Goal: Task Accomplishment & Management: Complete application form

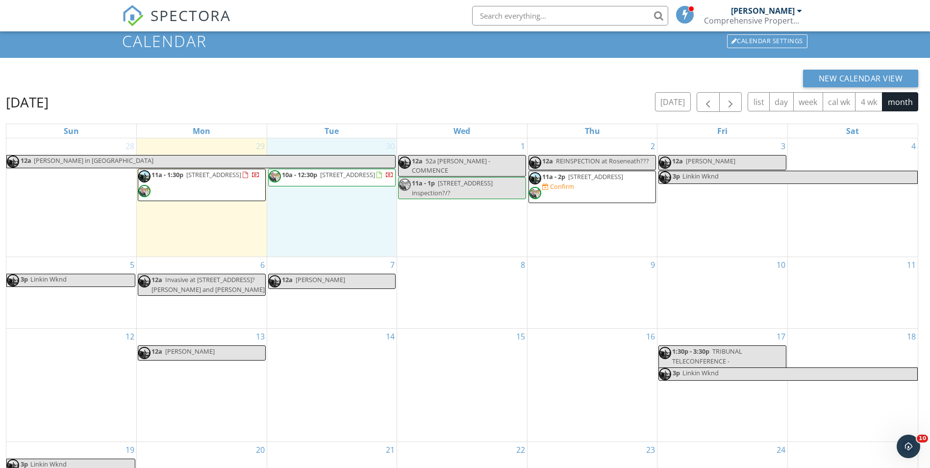
click at [347, 209] on div "30 10a - 12:30p 123 Matai Rd, Raumati South 5032" at bounding box center [332, 197] width 130 height 118
click at [333, 184] on link "Event" at bounding box center [332, 184] width 51 height 16
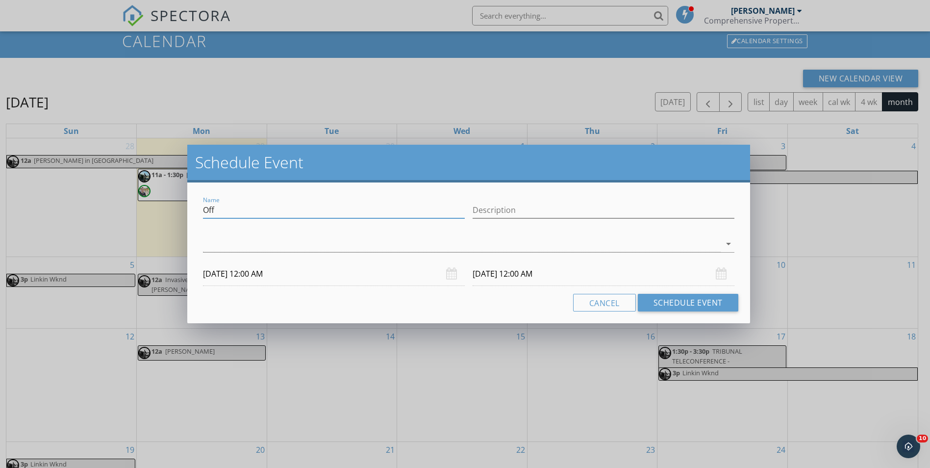
drag, startPoint x: 242, startPoint y: 215, endPoint x: 162, endPoint y: 214, distance: 80.0
click at [162, 214] on div "Schedule Event Name Off Description arrow_drop_down 30/09/2025 12:00 AM 01/10/2…" at bounding box center [465, 234] width 930 height 468
type input "TRAVIS THERMALS/DRONE 21 OTAIHANGA"
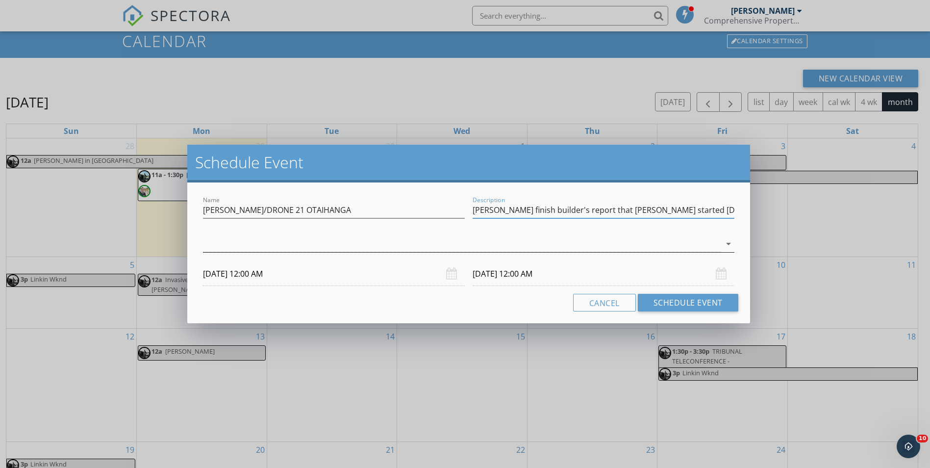
type input "Travis finish builder's report that Brad started on Monday."
click at [340, 246] on div at bounding box center [461, 244] width 517 height 16
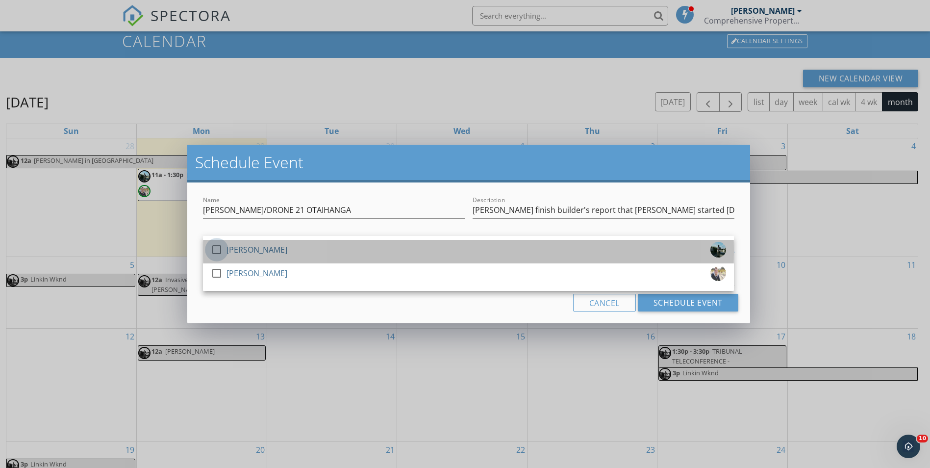
click at [214, 251] on div at bounding box center [216, 249] width 17 height 17
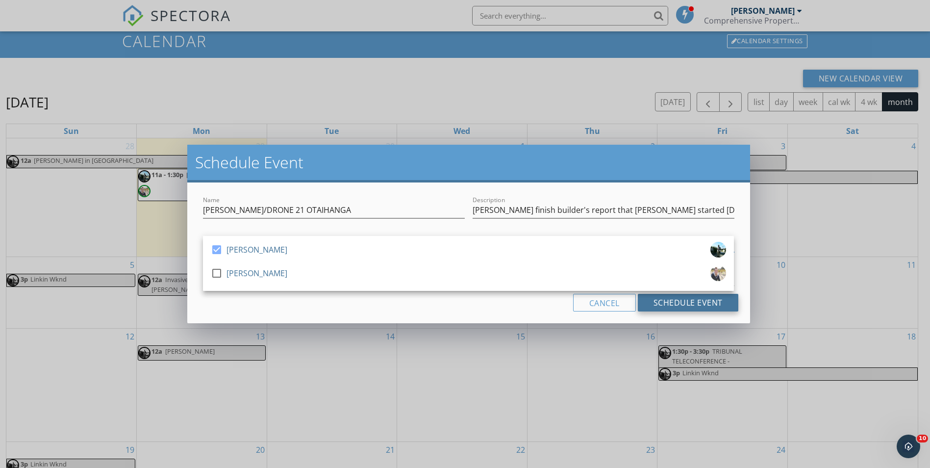
click at [664, 302] on button "Schedule Event" at bounding box center [688, 303] width 101 height 18
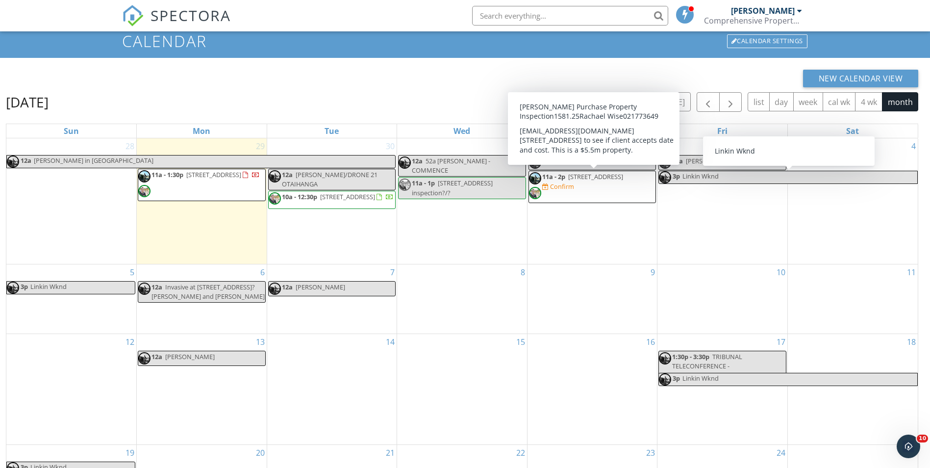
click at [589, 191] on span "11a - 2p 14 Homewood Ave, Wellington 6012 Confirm" at bounding box center [592, 186] width 127 height 29
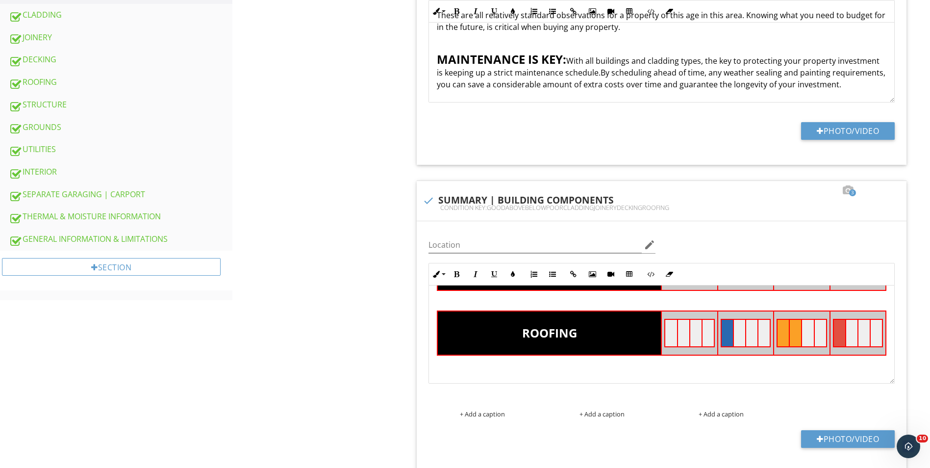
scroll to position [294, 0]
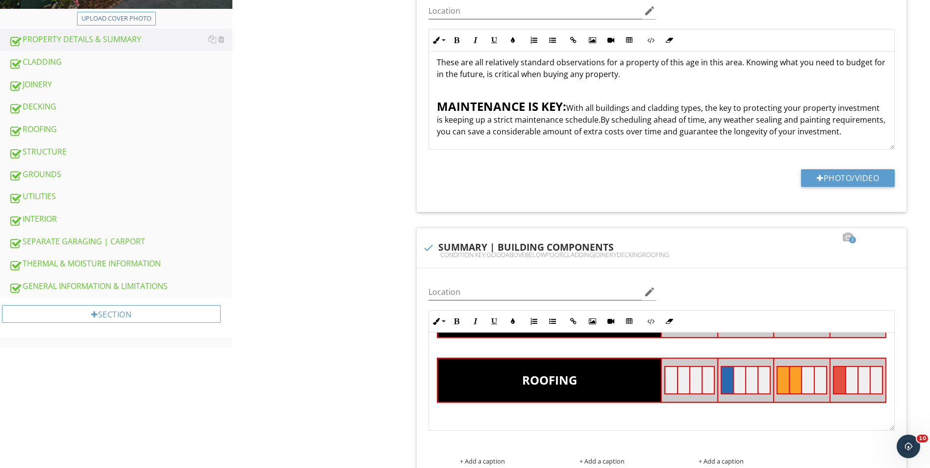
drag, startPoint x: 36, startPoint y: 150, endPoint x: 330, endPoint y: 174, distance: 294.8
click at [36, 150] on div "STRUCTURE" at bounding box center [121, 152] width 224 height 13
type textarea "<p><br></p><table style="width: 100%;"><thead><tr><th class="fr-highlighted fr-…"
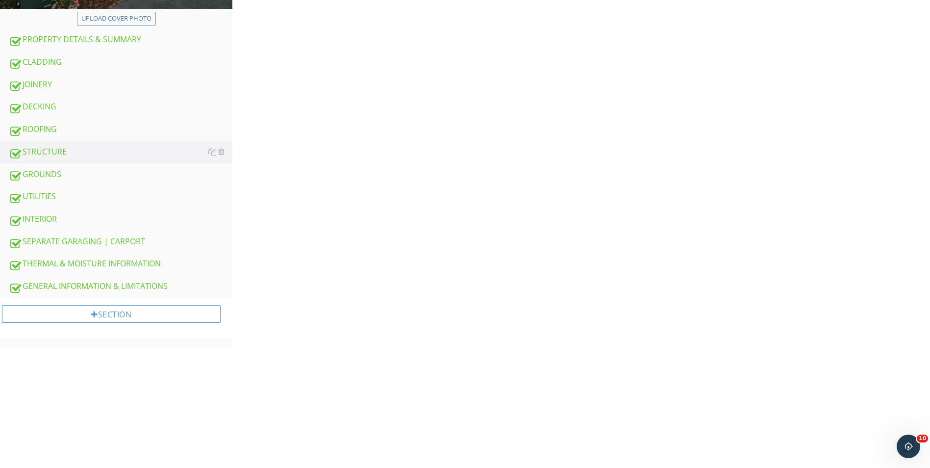
scroll to position [178, 0]
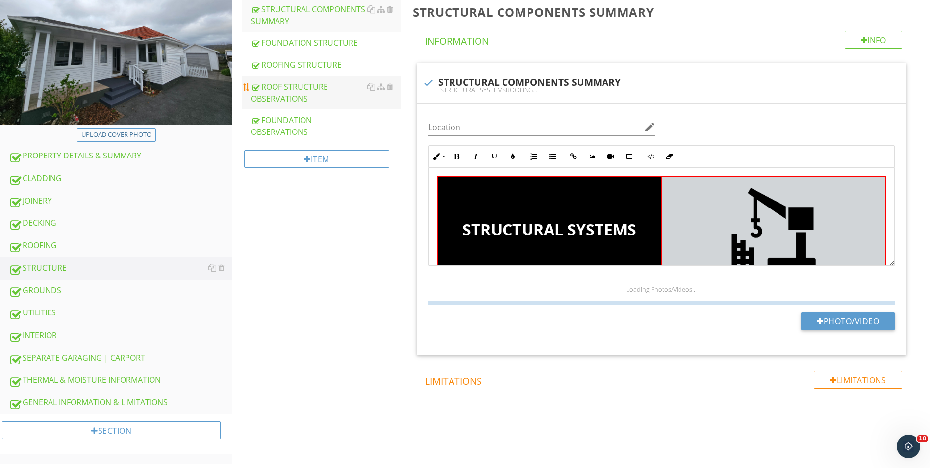
click at [285, 93] on div "ROOF STRUCTURE OBSERVATIONS" at bounding box center [326, 93] width 150 height 24
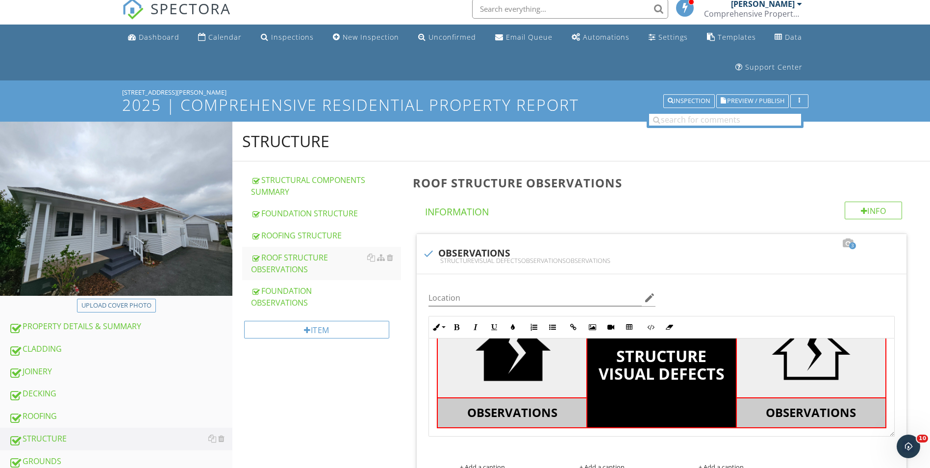
scroll to position [6, 0]
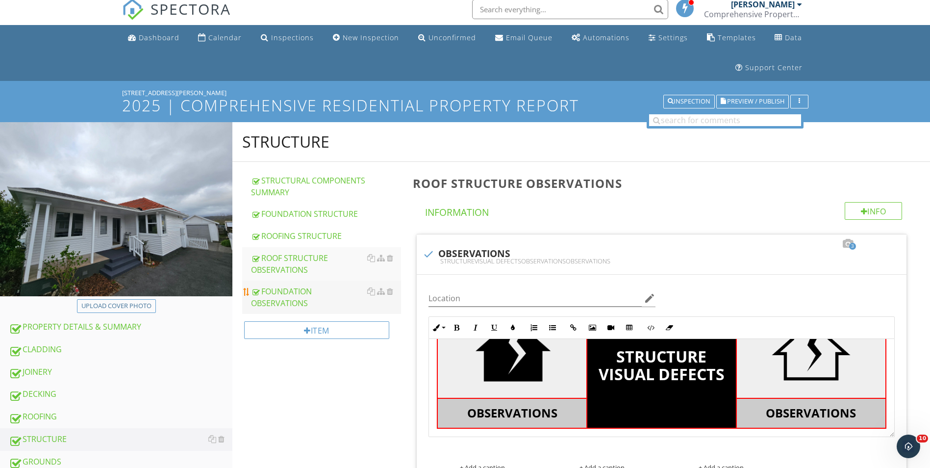
drag, startPoint x: 305, startPoint y: 282, endPoint x: 340, endPoint y: 307, distance: 44.0
click at [305, 282] on link "FOUNDATION OBSERVATIONS" at bounding box center [326, 297] width 150 height 33
type textarea "<p><br></p><table style="width: 100%;"><tbody><tr><td class="fr-highlighted fr-…"
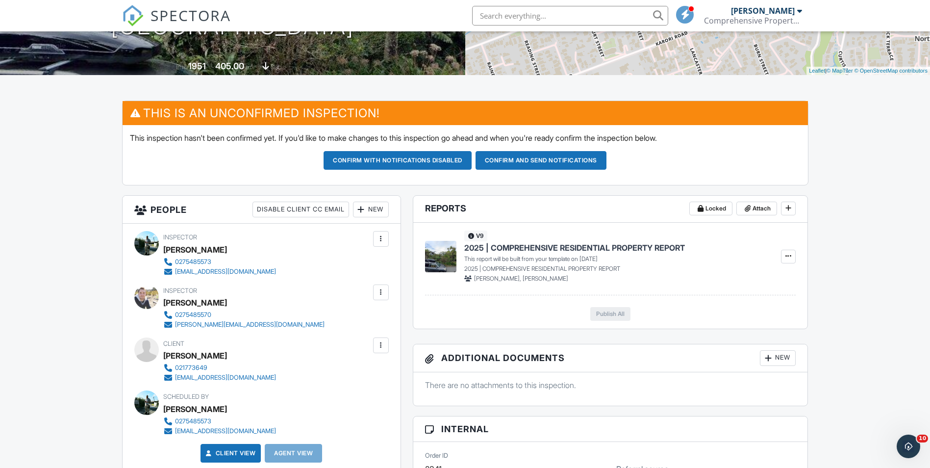
scroll to position [196, 0]
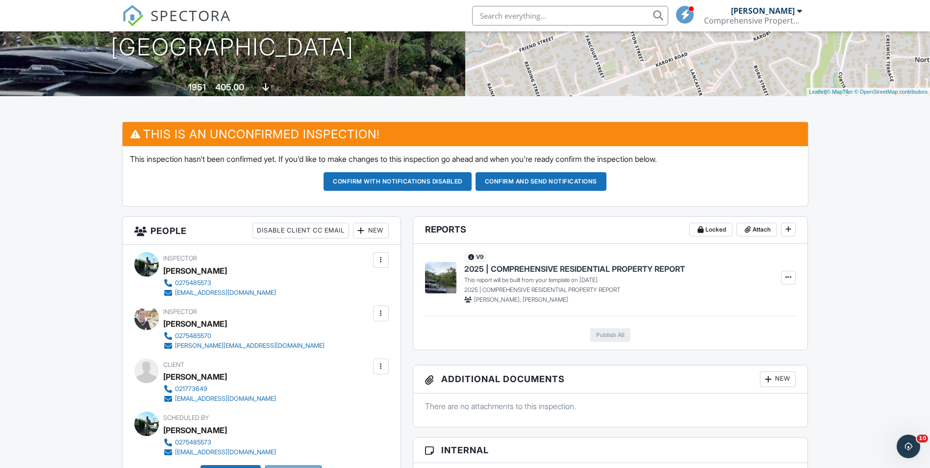
drag, startPoint x: 570, startPoint y: 176, endPoint x: 607, endPoint y: 198, distance: 42.7
click at [570, 176] on button "Confirm and send notifications" at bounding box center [541, 181] width 131 height 19
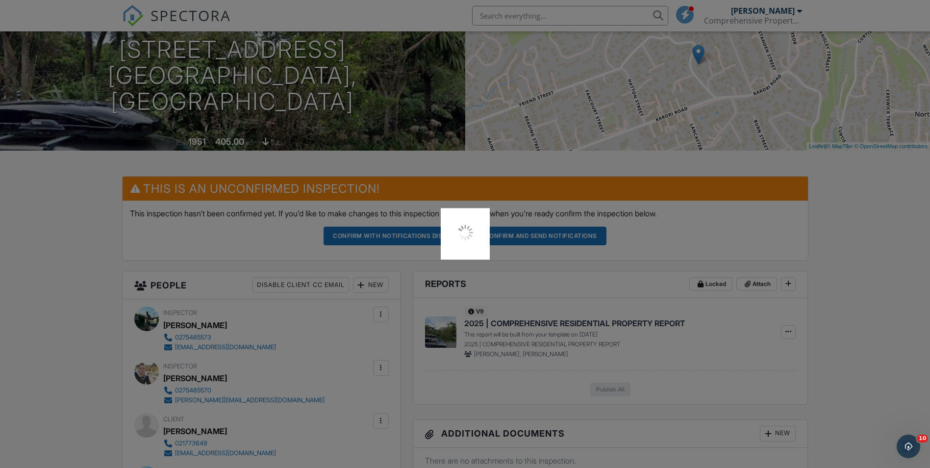
scroll to position [98, 0]
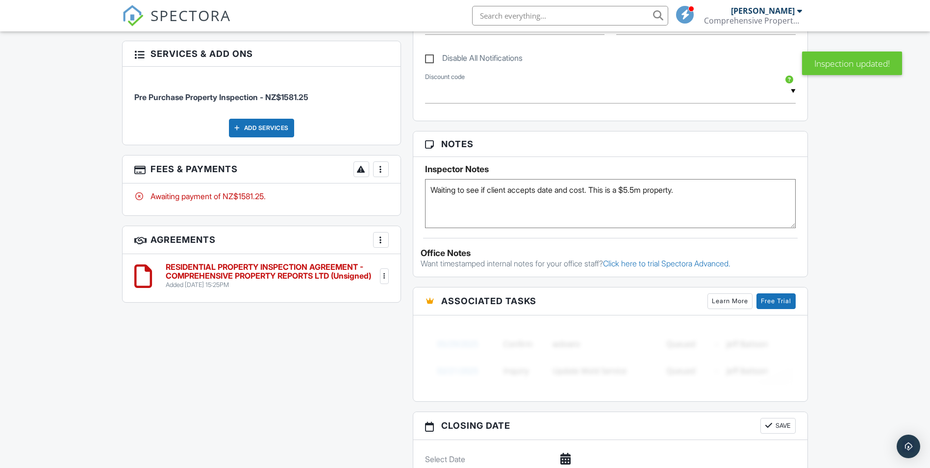
drag, startPoint x: 594, startPoint y: 188, endPoint x: 305, endPoint y: 179, distance: 289.0
click at [305, 179] on div "All emails and texts are disabled for this inspection! All emails and texts hav…" at bounding box center [465, 158] width 698 height 818
type textarea "Agent (Charles Morley-Hall 021 666 600) says 11am Thursday is perfect. This is …"
click at [288, 409] on div "All emails and texts are disabled for this inspection! All emails and texts hav…" at bounding box center [465, 158] width 698 height 818
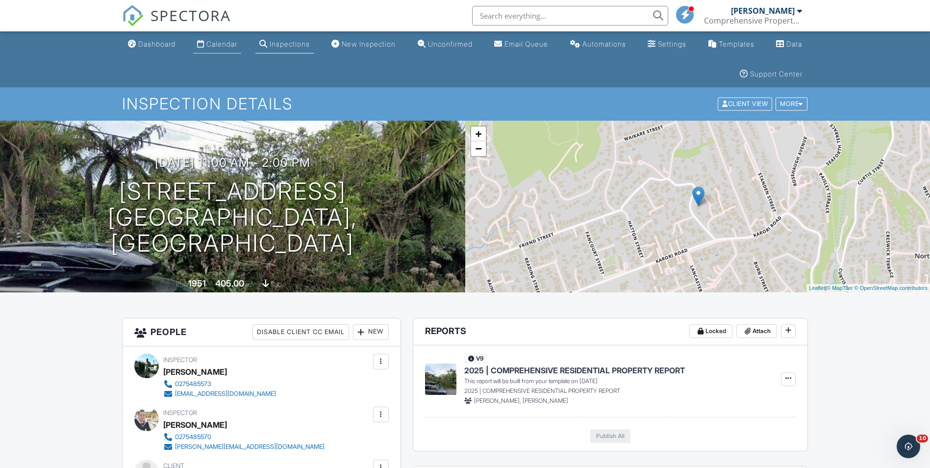
click at [210, 47] on div "Calendar" at bounding box center [221, 44] width 31 height 8
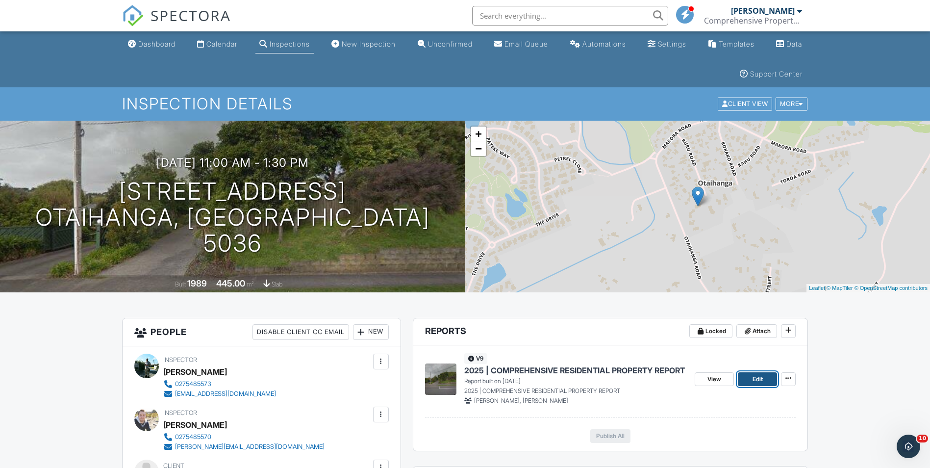
click at [761, 377] on span "Edit" at bounding box center [758, 379] width 10 height 10
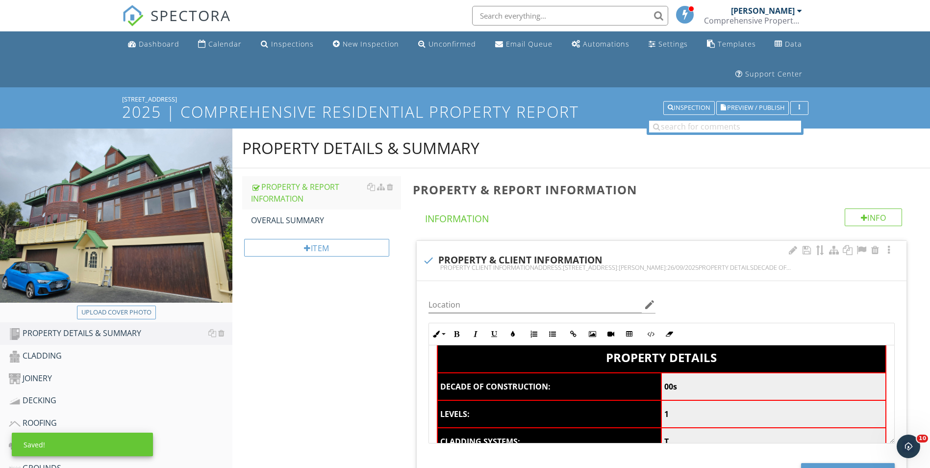
scroll to position [147, 0]
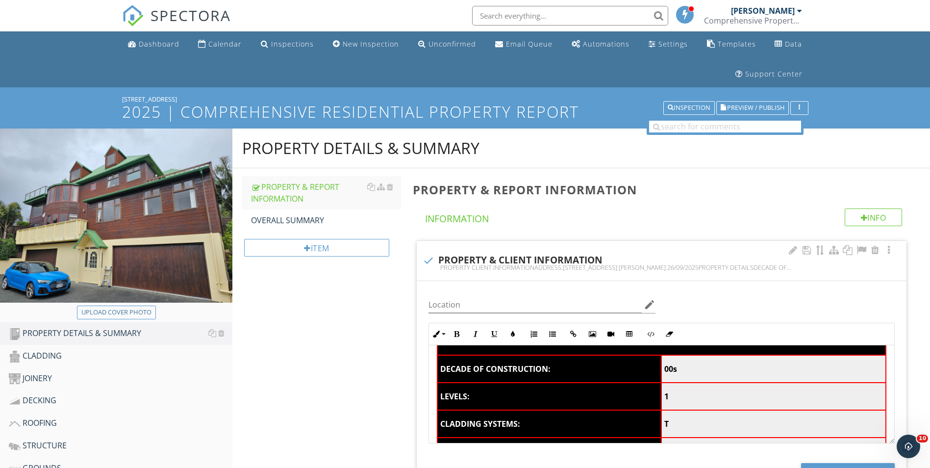
click at [665, 369] on strong "00s" at bounding box center [671, 368] width 13 height 11
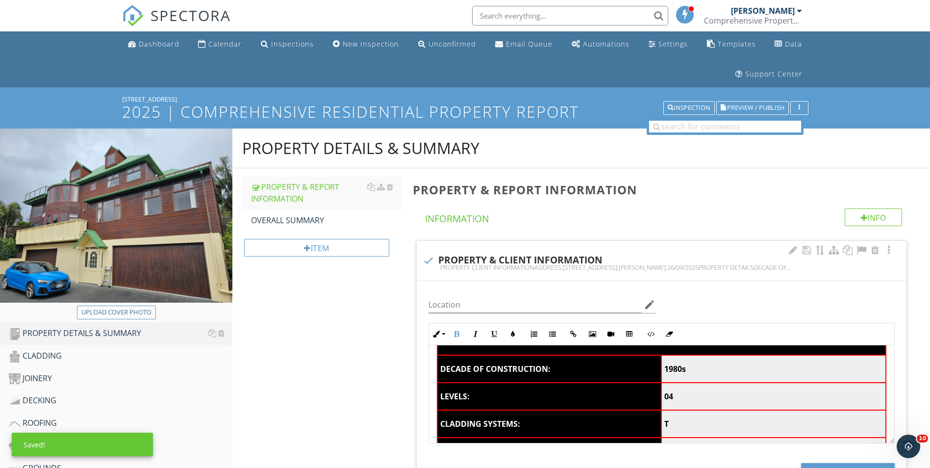
click at [683, 421] on td "T" at bounding box center [774, 423] width 225 height 27
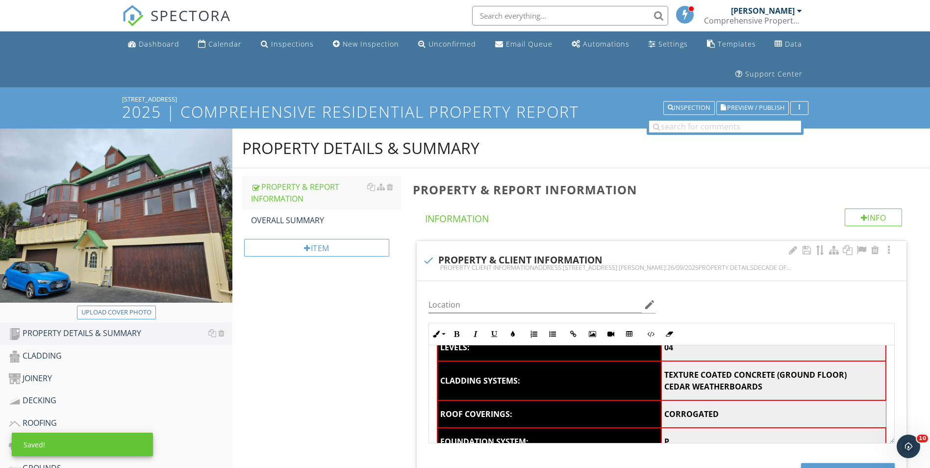
click at [688, 414] on strong "CORROGATED" at bounding box center [692, 414] width 54 height 11
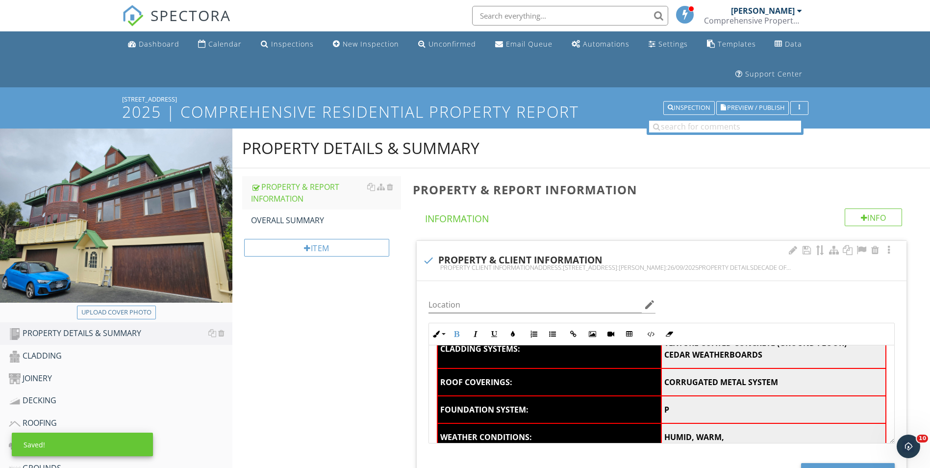
scroll to position [245, 0]
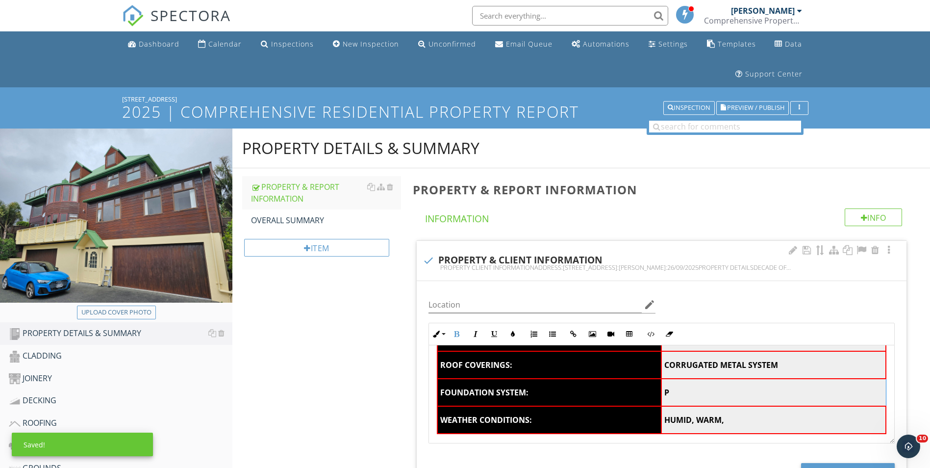
click at [678, 391] on td "P" at bounding box center [774, 392] width 225 height 27
click at [676, 396] on td "P" at bounding box center [774, 392] width 225 height 27
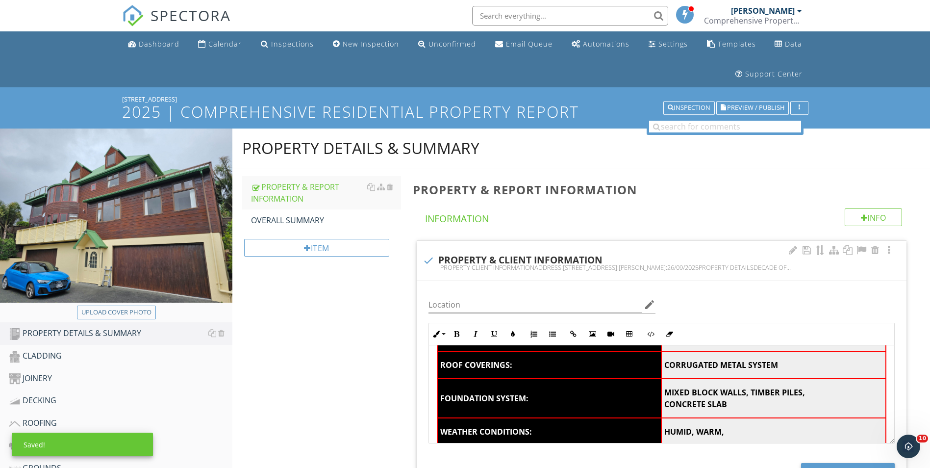
scroll to position [294, 0]
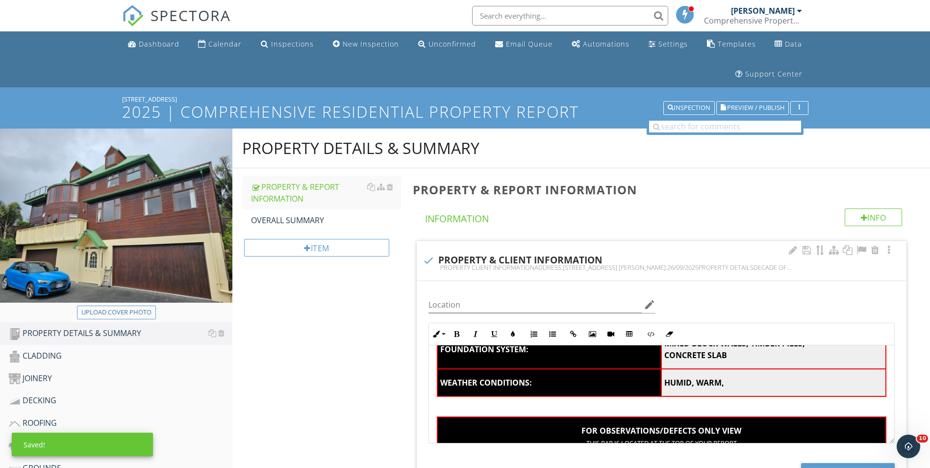
click at [665, 380] on strong "HUMID, WARM," at bounding box center [695, 382] width 60 height 11
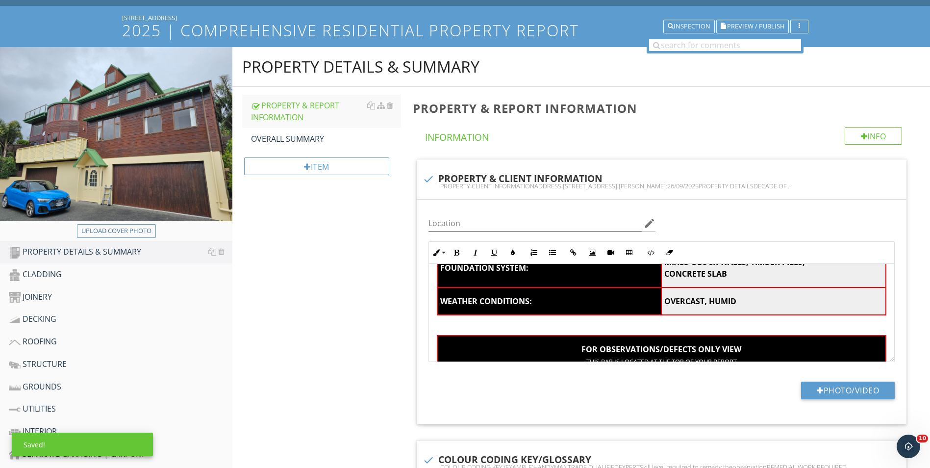
scroll to position [98, 0]
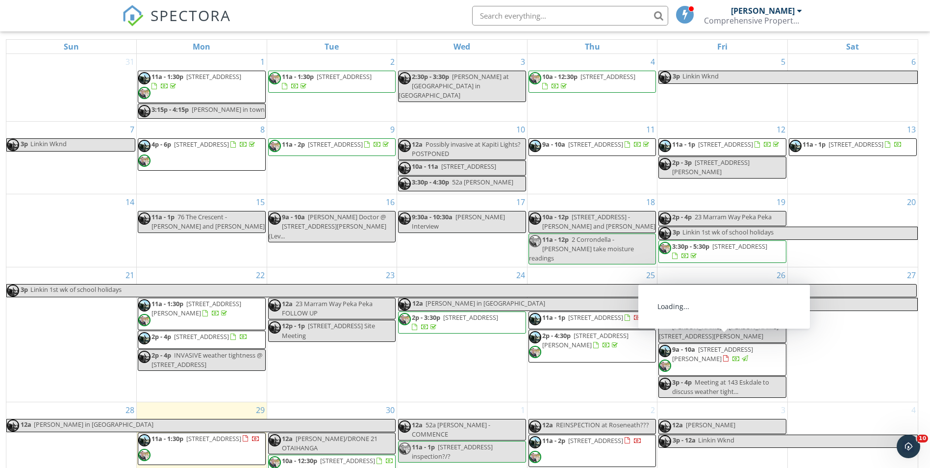
scroll to position [161, 0]
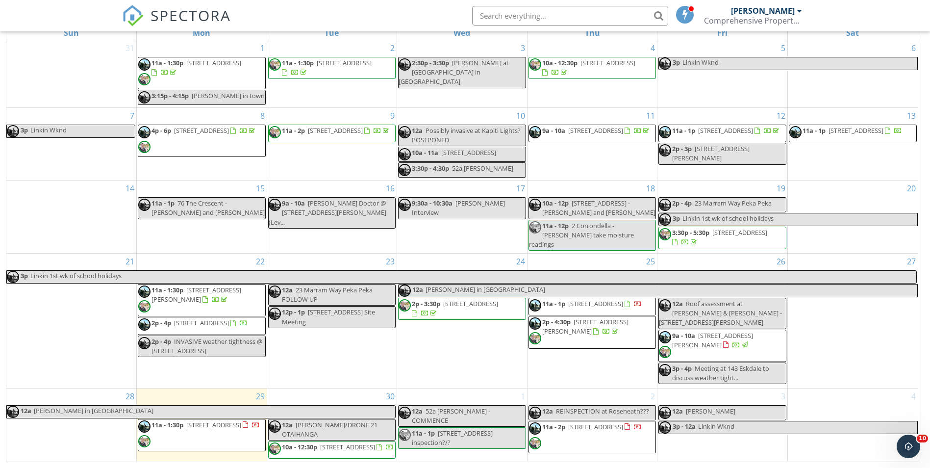
click at [754, 333] on span "9a - 10a [STREET_ADDRESS][PERSON_NAME]" at bounding box center [722, 345] width 127 height 29
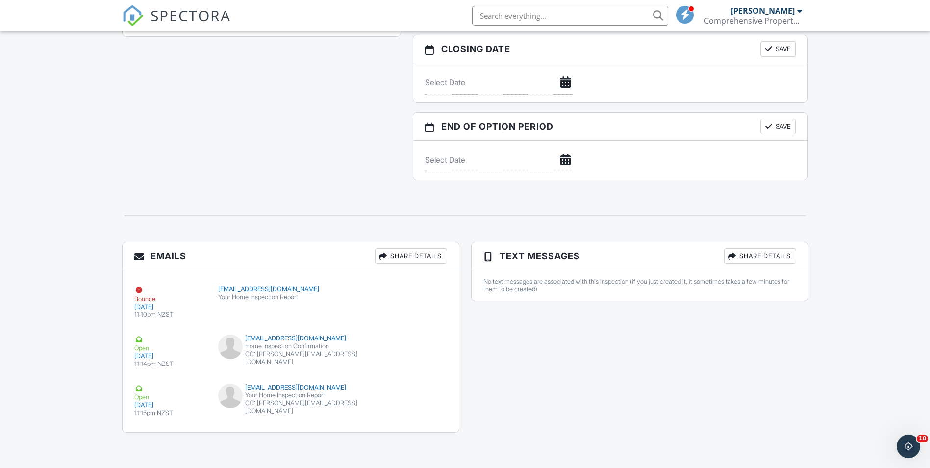
drag, startPoint x: 385, startPoint y: 196, endPoint x: 385, endPoint y: 183, distance: 12.8
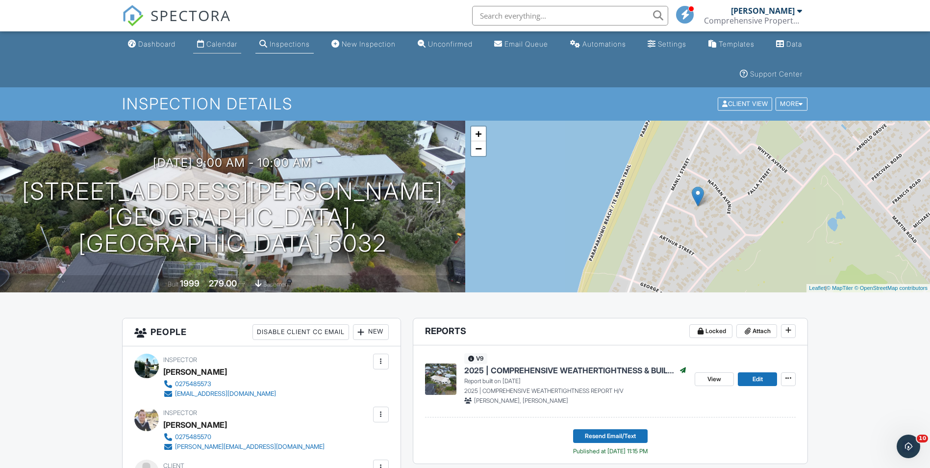
click at [237, 42] on div "Calendar" at bounding box center [221, 44] width 31 height 8
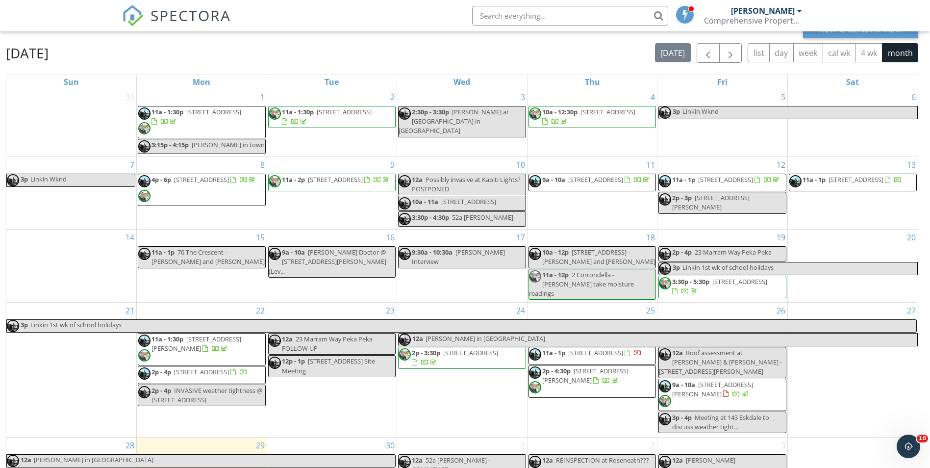
scroll to position [63, 0]
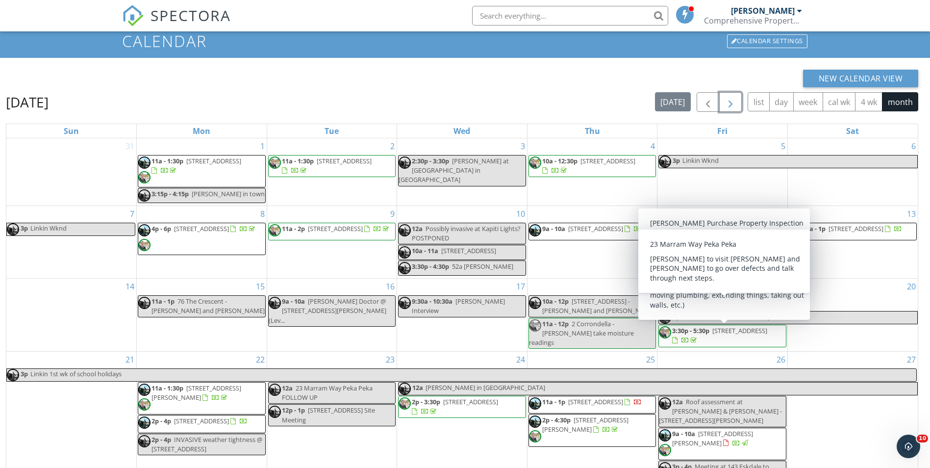
click at [734, 102] on span "button" at bounding box center [731, 103] width 12 height 12
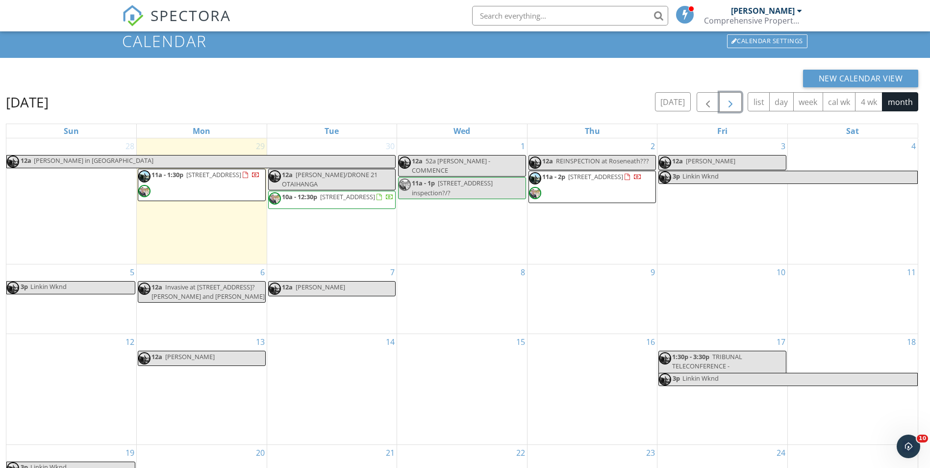
click at [463, 310] on div "8" at bounding box center [462, 299] width 130 height 70
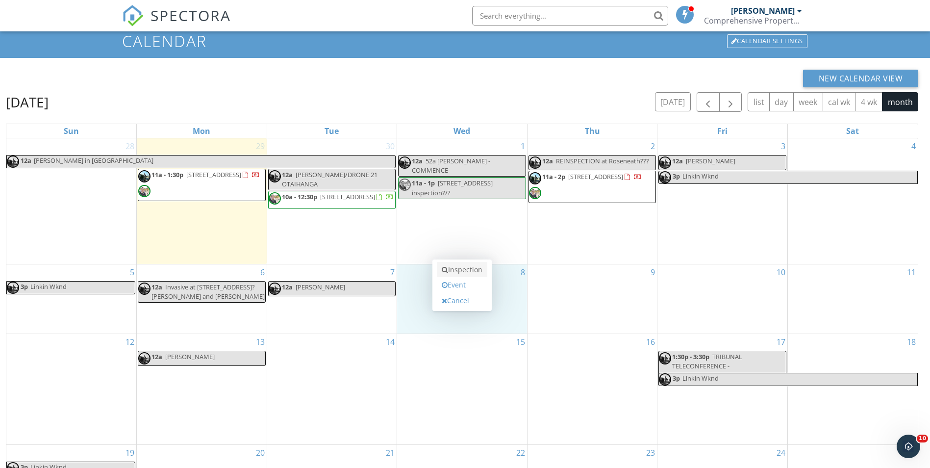
click at [462, 270] on link "Inspection" at bounding box center [462, 270] width 51 height 16
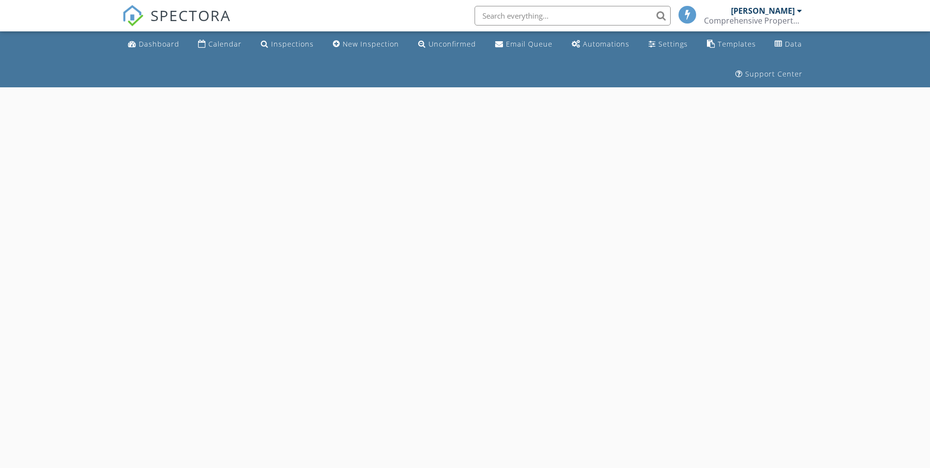
select select "9"
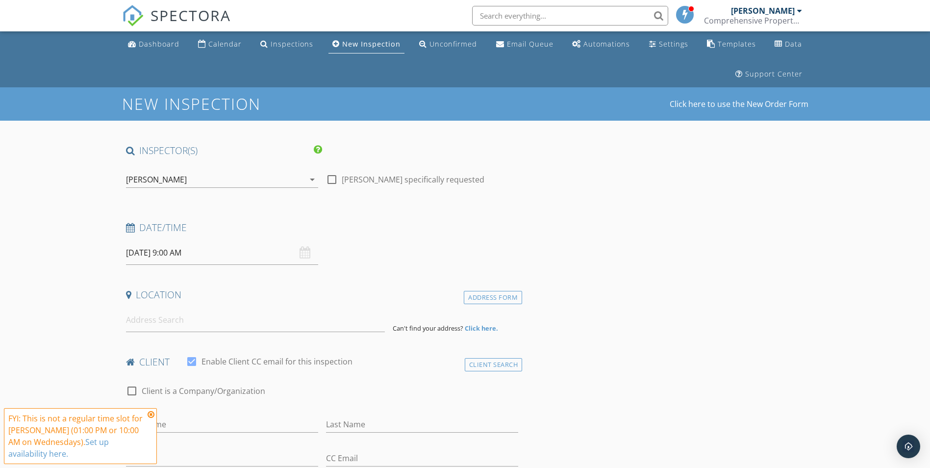
click at [157, 253] on input "08/10/2025 9:00 AM" at bounding box center [222, 253] width 192 height 24
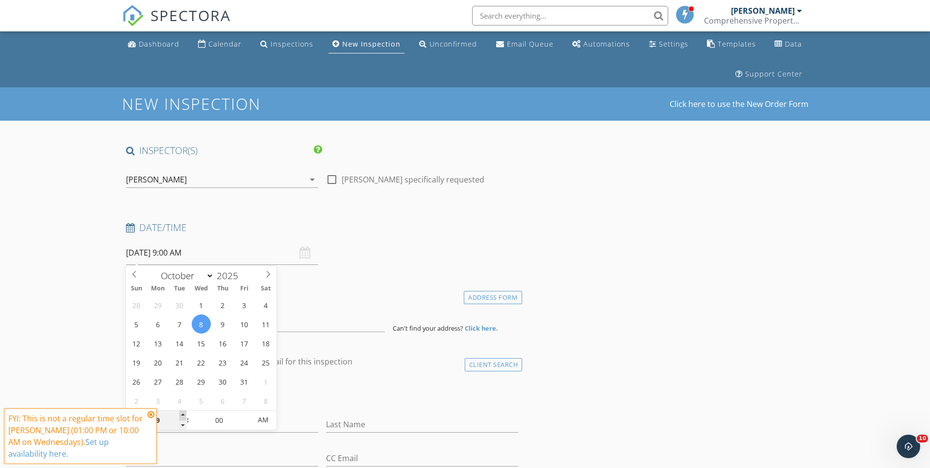
type input "10"
type input "08/10/2025 10:00 AM"
click at [181, 414] on span at bounding box center [183, 416] width 7 height 10
type input "11"
type input "08/10/2025 11:00 AM"
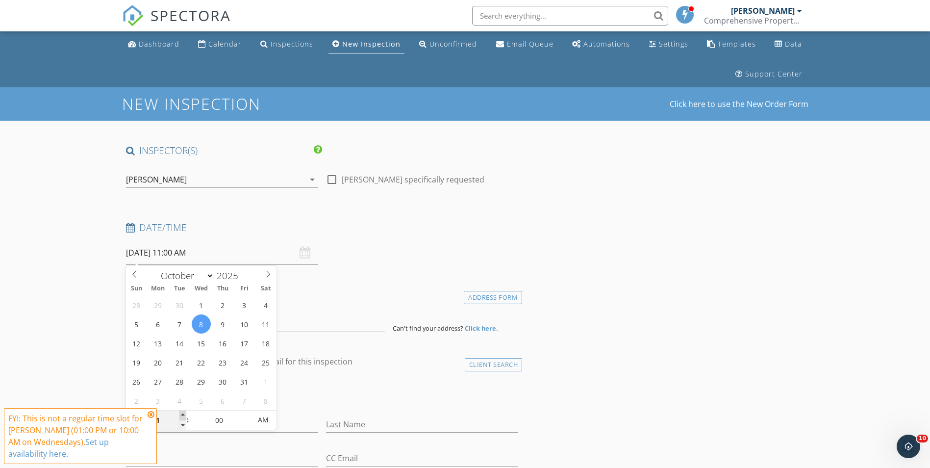
click at [181, 414] on span at bounding box center [183, 416] width 7 height 10
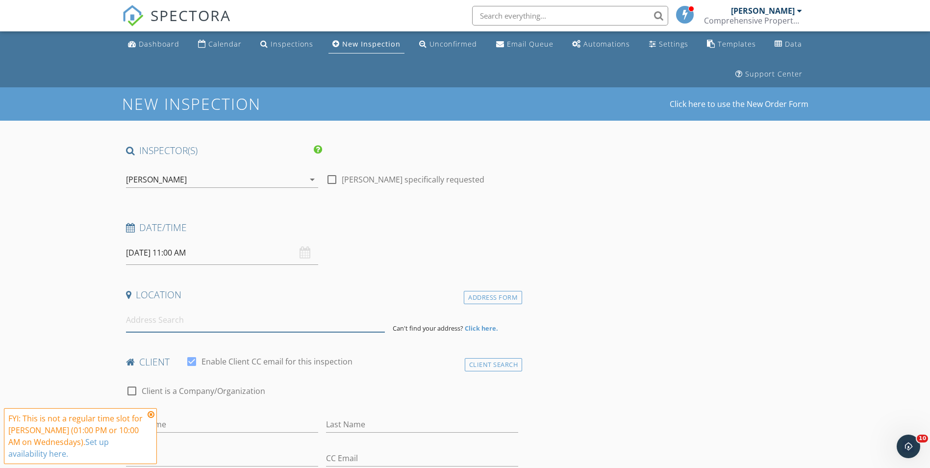
click at [168, 319] on input at bounding box center [255, 320] width 259 height 24
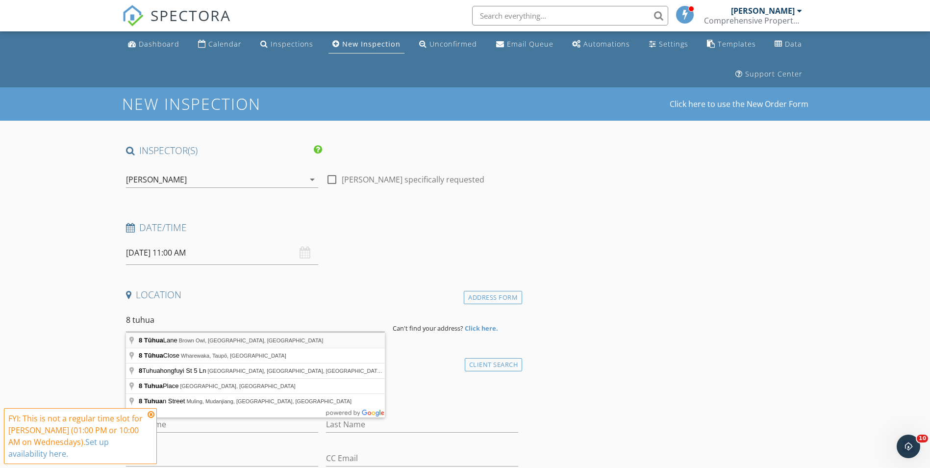
type input "8 Tūhua Lane, Brown Owl, Upper Hutt, New Zealand"
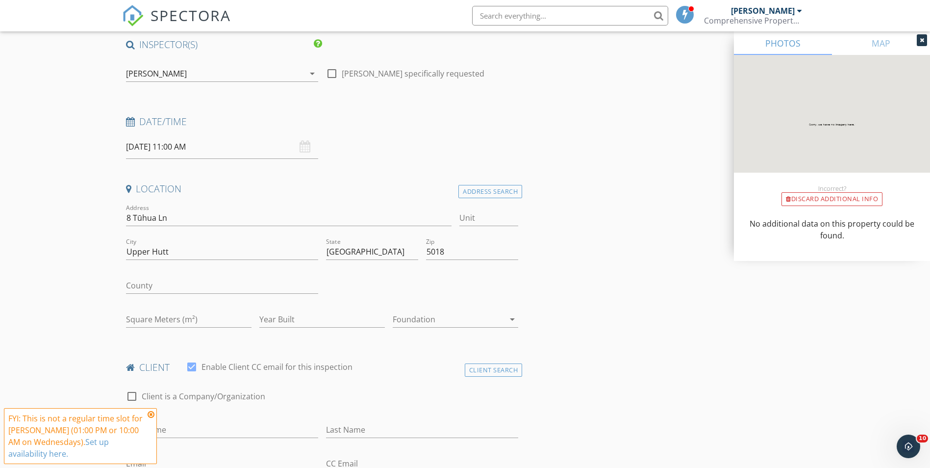
scroll to position [196, 0]
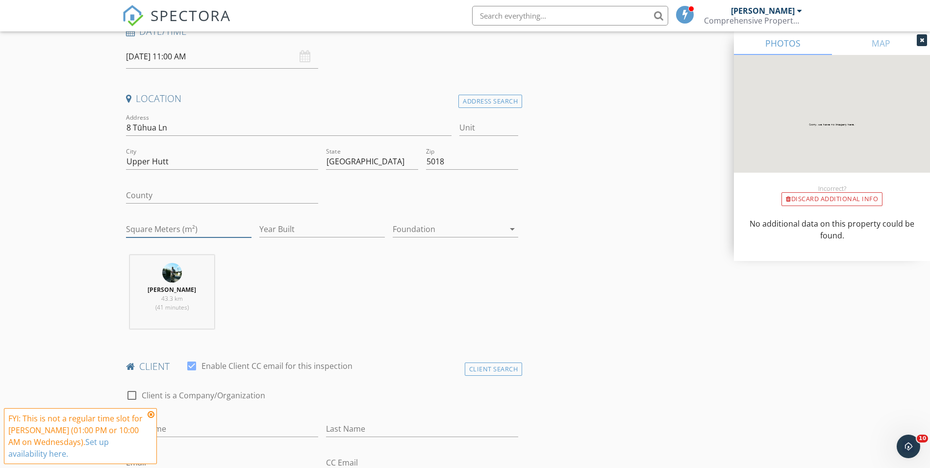
click at [165, 228] on input "Square Meters (m²)" at bounding box center [189, 229] width 126 height 16
type input "340"
drag, startPoint x: 274, startPoint y: 231, endPoint x: 225, endPoint y: 231, distance: 49.0
click at [225, 231] on div "Address 8 Tūhua Ln Unit City Upper Hutt State Wellington Region Zip 5018 County…" at bounding box center [322, 179] width 401 height 135
type input "2005"
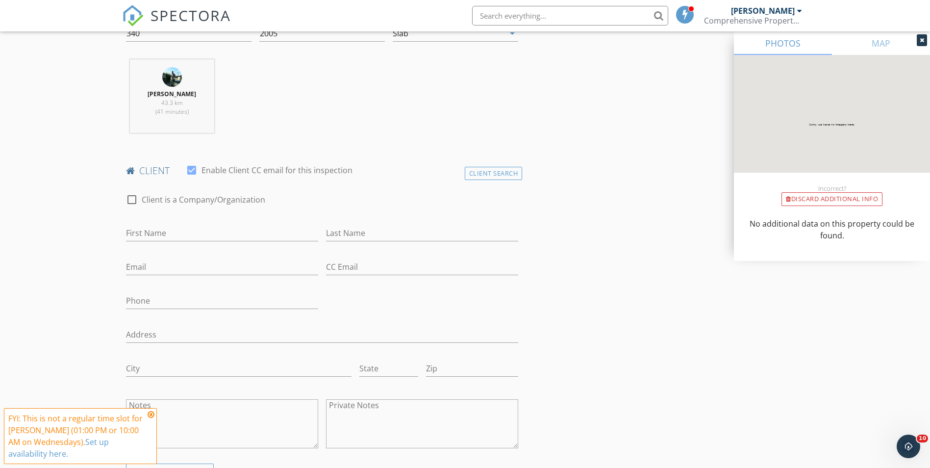
scroll to position [392, 0]
click at [157, 231] on input "First Name" at bounding box center [222, 233] width 192 height 16
type input "Annette"
type input "RenayeClient"
type input "annette@email.example"
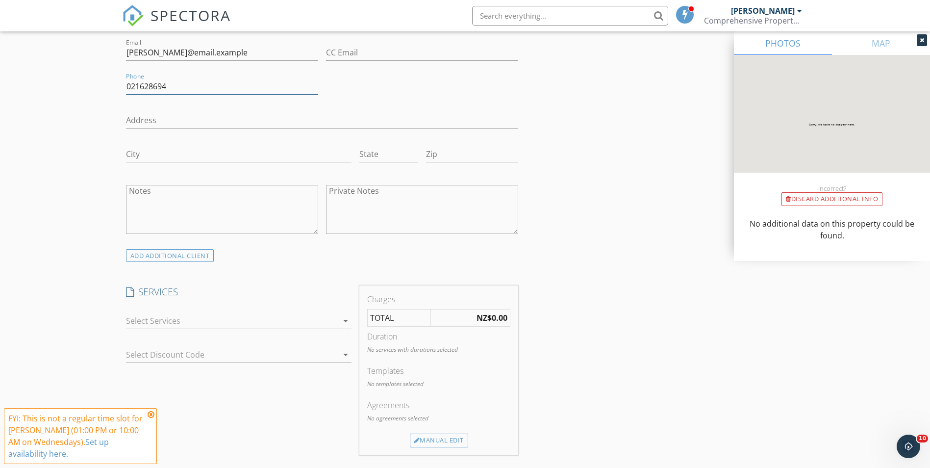
scroll to position [638, 0]
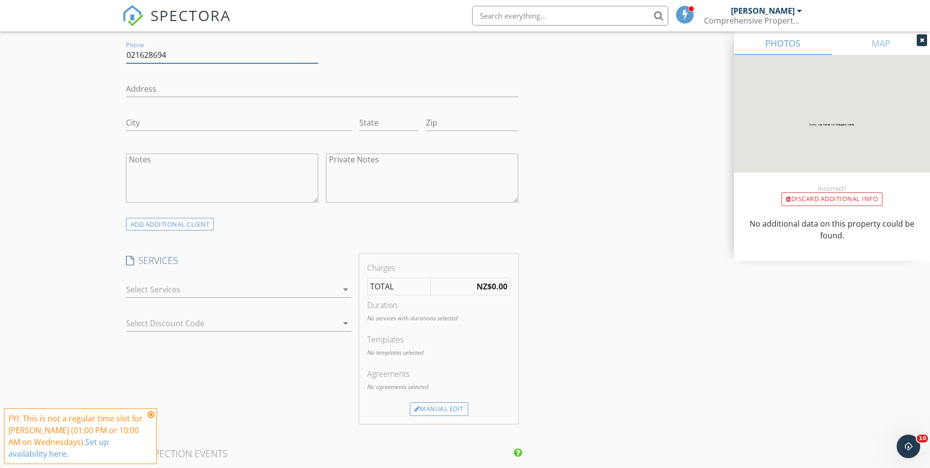
type input "021628694"
click at [267, 285] on div at bounding box center [232, 290] width 212 height 16
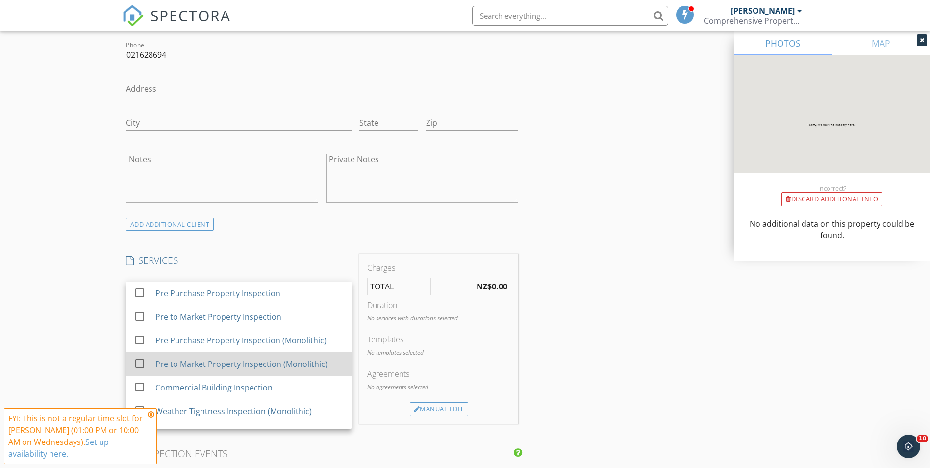
click at [270, 363] on div "Pre to Market Property Inspection (Monolithic)" at bounding box center [241, 364] width 172 height 12
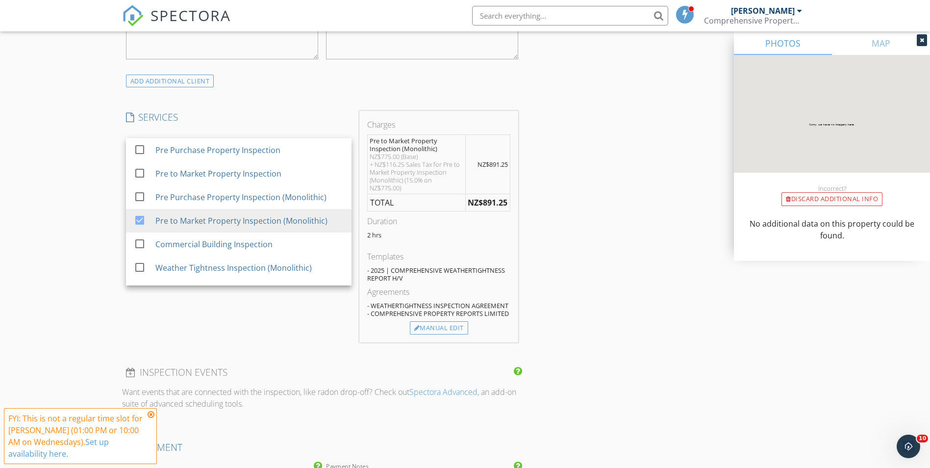
scroll to position [785, 0]
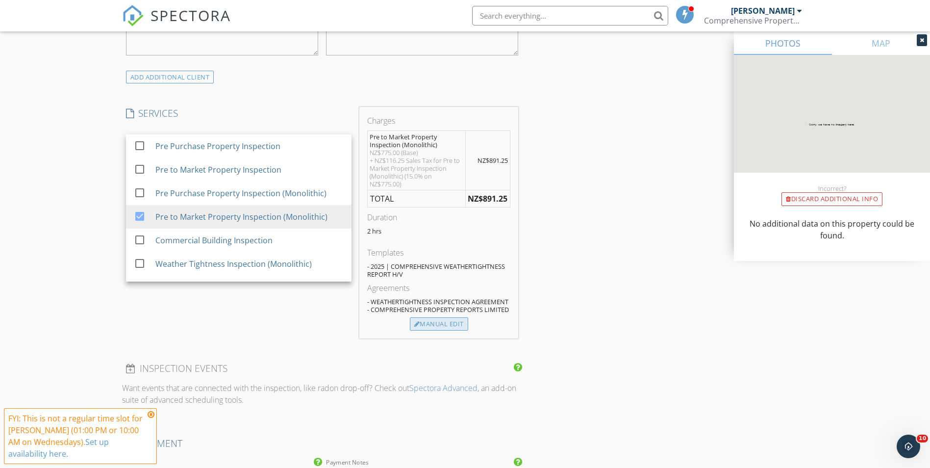
click at [444, 323] on div "Manual Edit" at bounding box center [439, 324] width 58 height 14
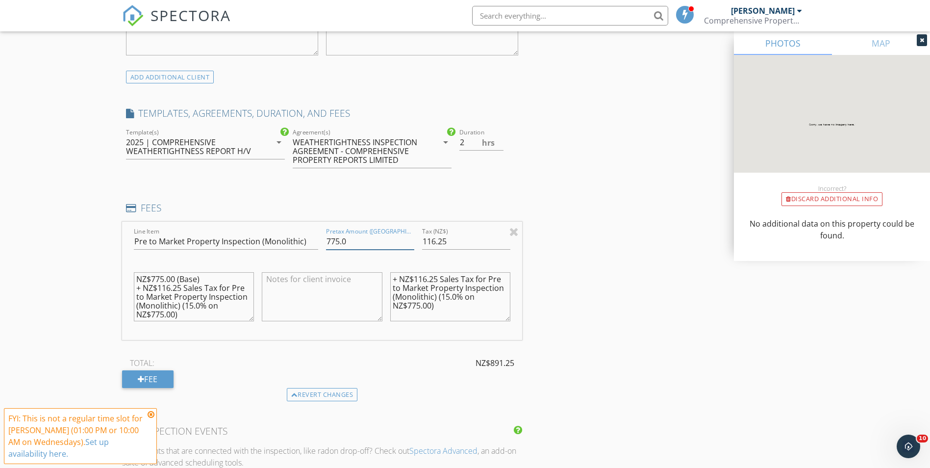
click at [286, 237] on div "Line Item Pre to Market Property Inspection (Monolithic) Pretax Amount (NZ$) 77…" at bounding box center [322, 281] width 401 height 118
type input "1075"
click at [469, 237] on input "151.25" at bounding box center [466, 241] width 88 height 16
type input "161.25"
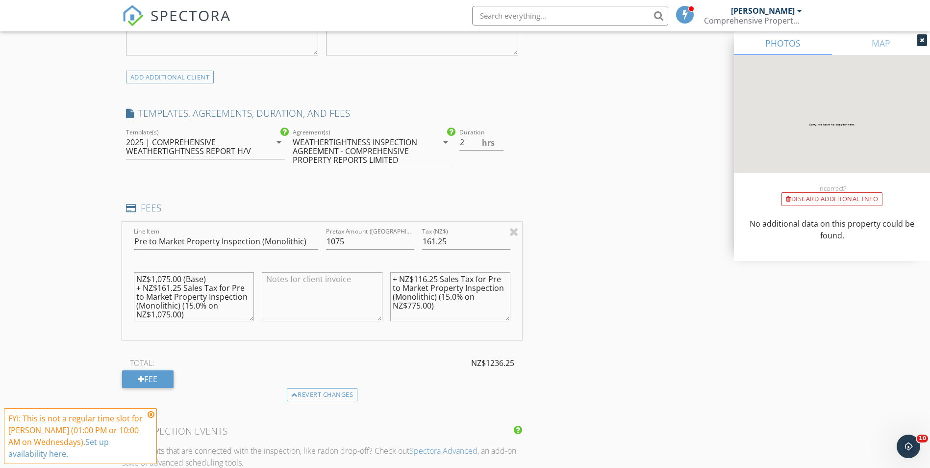
type textarea "NZ$1,075.00 (Base) + NZ$161.25 Sales Tax for Pre to Market Property Inspection …"
paste textarea "61.25 Sales Tax for Pre to Market Property Inspection (Monolithic) (15.0% on NZ…"
type textarea "+ NZ$161.25 Sales Tax for Pre to Market Property Inspection (Monolithic) (15.0%…"
click at [501, 135] on input "2" at bounding box center [482, 142] width 44 height 16
click at [500, 137] on input "2.5" at bounding box center [482, 142] width 44 height 16
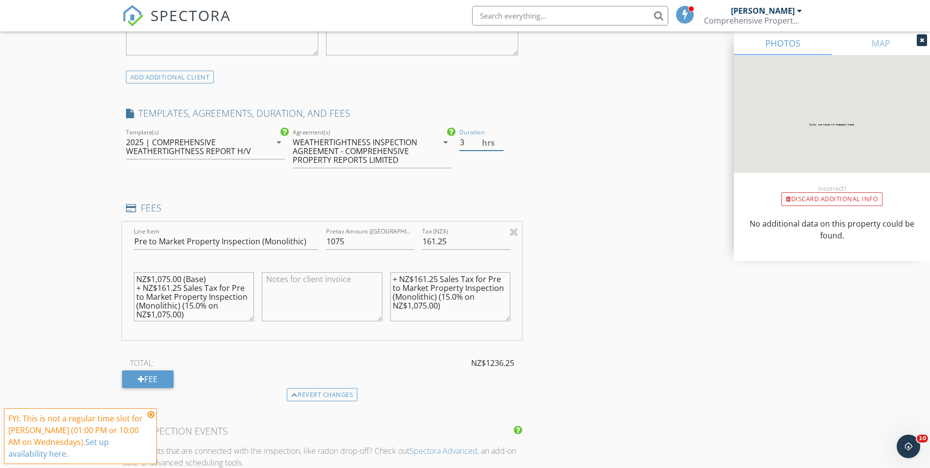
click at [500, 137] on input "3" at bounding box center [482, 142] width 44 height 16
click at [553, 225] on div "INSPECTOR(S) check_box Travis Mackay PRIMARY check_box_outline_blank Brad Zimme…" at bounding box center [465, 238] width 687 height 1758
click at [504, 144] on div "hrs" at bounding box center [511, 140] width 15 height 8
type input "2.5"
click at [500, 145] on input "2.5" at bounding box center [482, 142] width 44 height 16
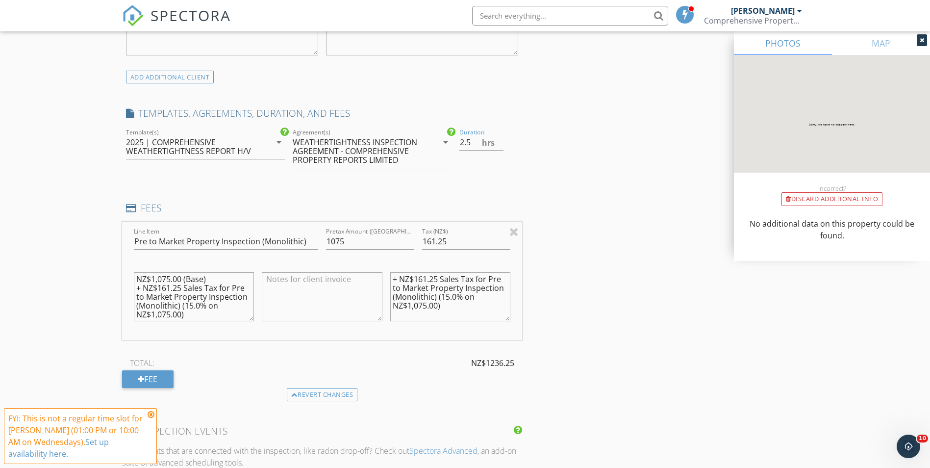
click at [551, 231] on div "INSPECTOR(S) check_box Travis Mackay PRIMARY check_box_outline_blank Brad Zimme…" at bounding box center [465, 238] width 687 height 1758
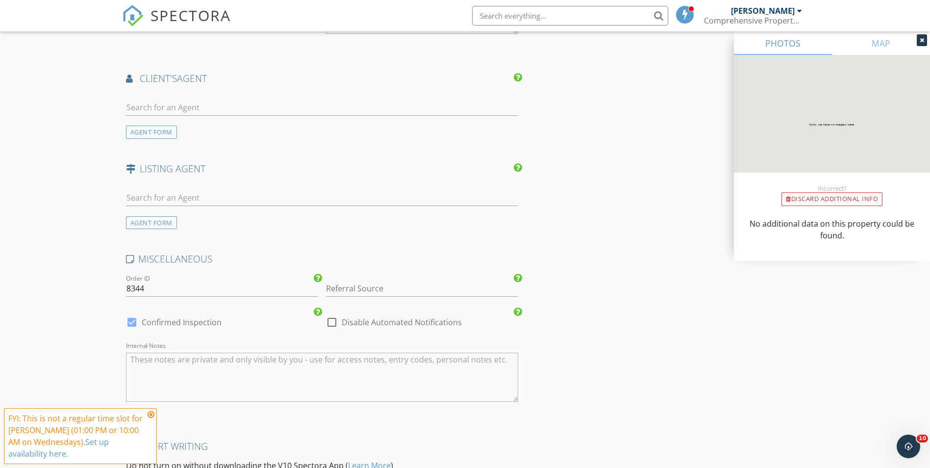
scroll to position [1458, 0]
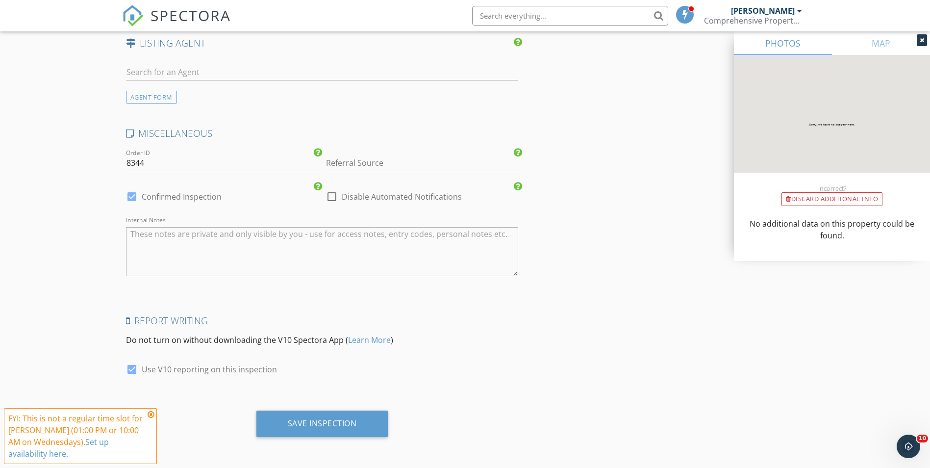
click at [202, 193] on label "Confirmed Inspection" at bounding box center [182, 197] width 80 height 10
checkbox input "false"
checkbox input "true"
click at [187, 368] on label "Use V10 reporting on this inspection" at bounding box center [209, 369] width 135 height 10
checkbox input "false"
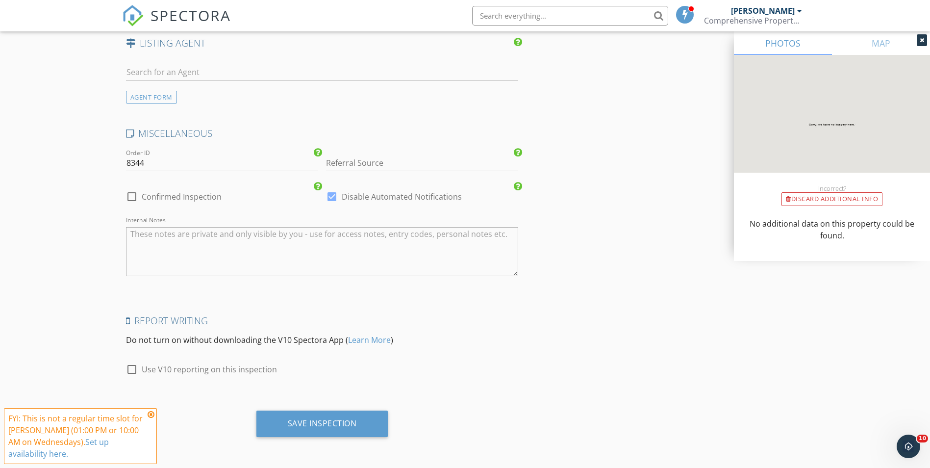
click at [250, 251] on textarea "Internal Notes" at bounding box center [322, 251] width 393 height 49
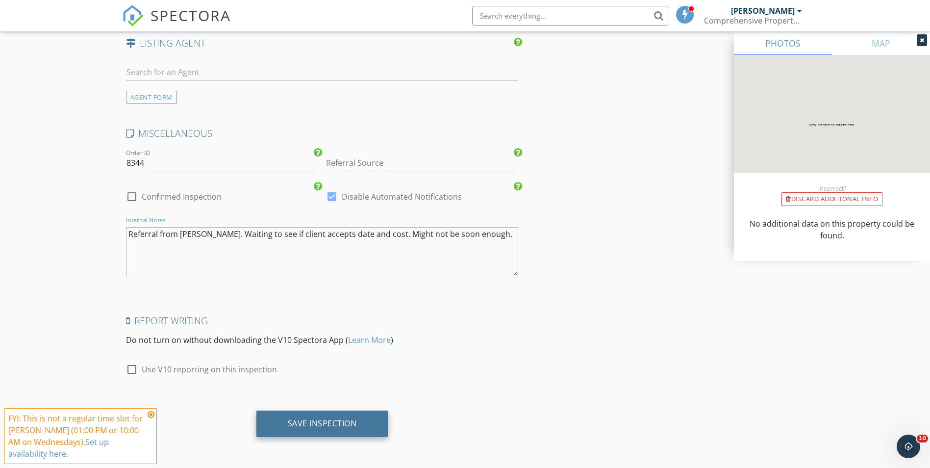
type textarea "Referral from Renaye Huia. Waiting to see if client accepts date and cost. Migh…"
click at [319, 428] on div "Save Inspection" at bounding box center [322, 423] width 69 height 10
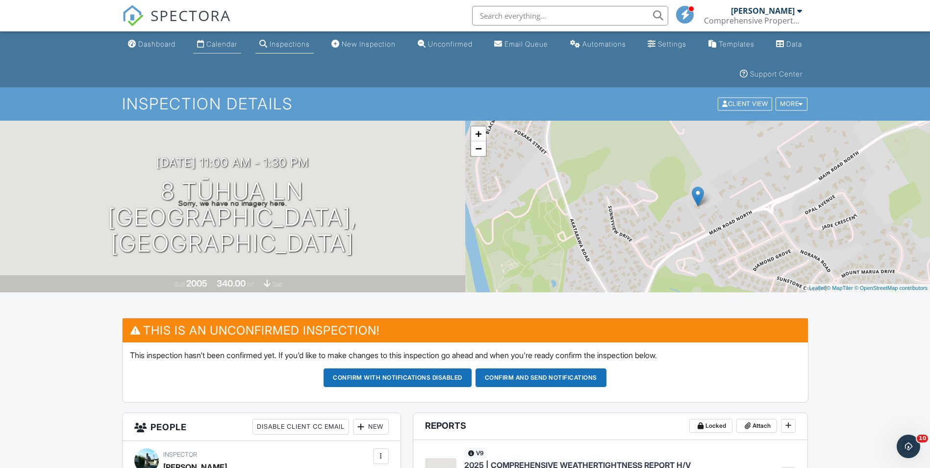
click at [221, 44] on div "Calendar" at bounding box center [221, 44] width 31 height 8
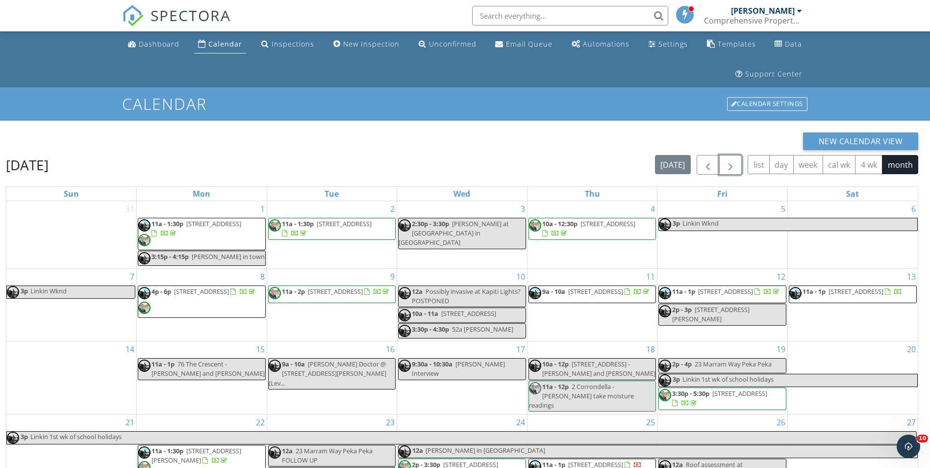
click at [733, 164] on span "button" at bounding box center [731, 165] width 12 height 12
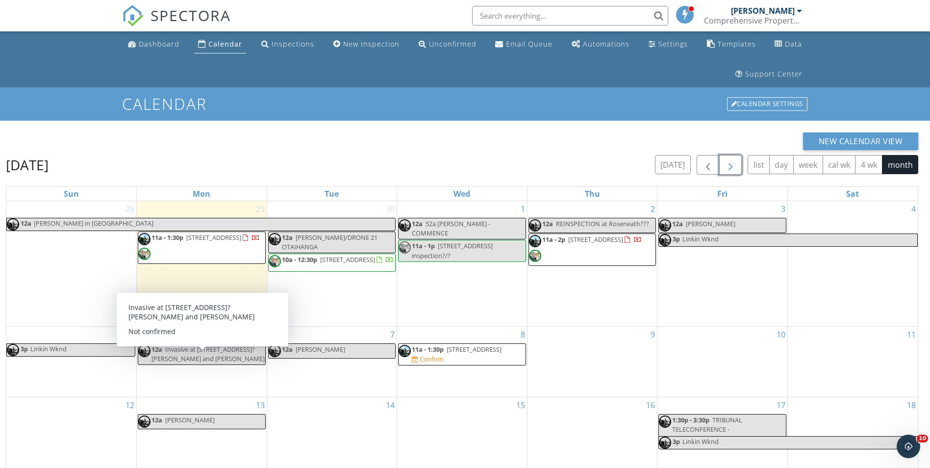
click at [225, 381] on div "6 12a Invasive at [STREET_ADDRESS]? [PERSON_NAME] and [PERSON_NAME]" at bounding box center [202, 362] width 130 height 70
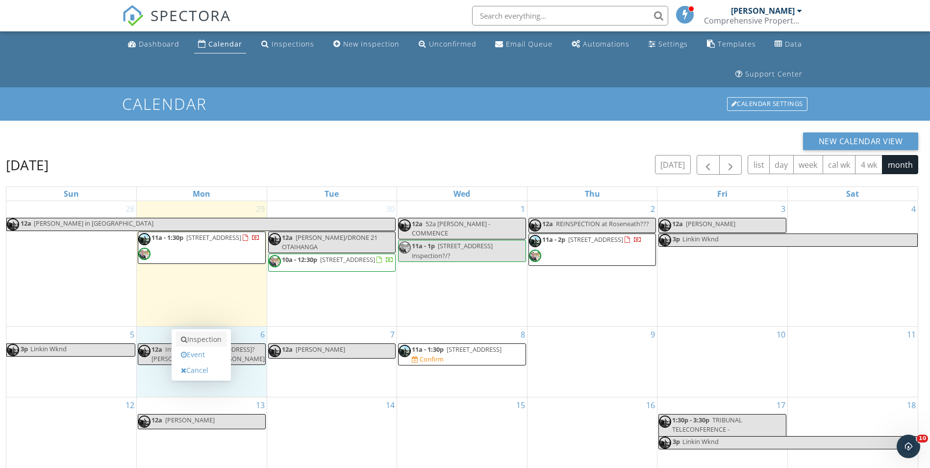
click at [207, 341] on link "Inspection" at bounding box center [201, 340] width 51 height 16
